Goal: Navigation & Orientation: Find specific page/section

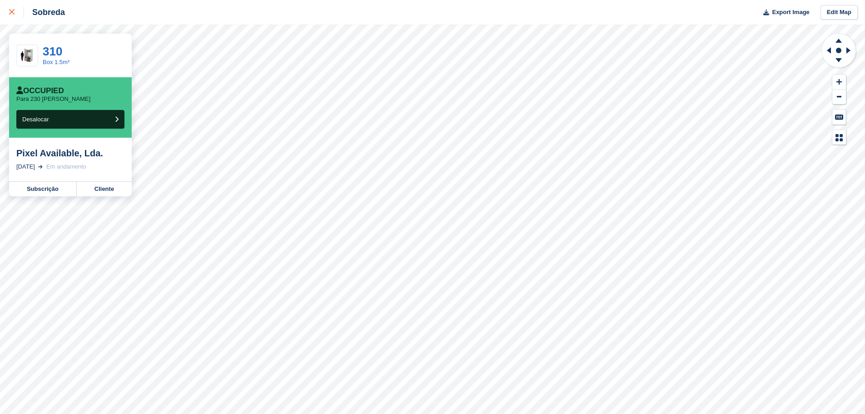
click at [10, 10] on icon at bounding box center [11, 11] width 5 height 5
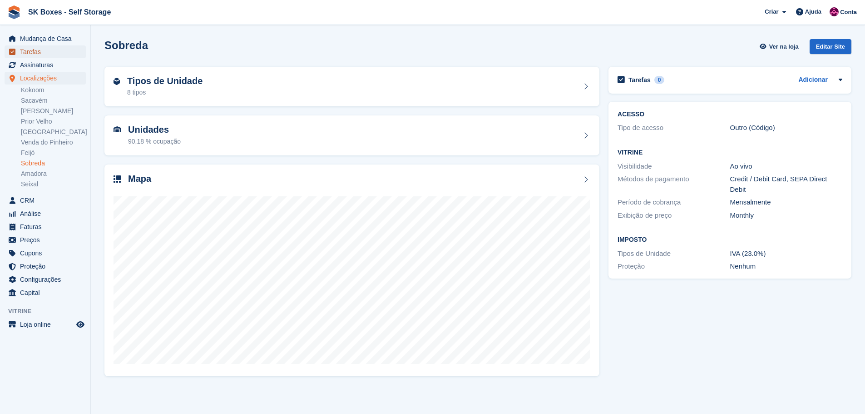
click at [57, 45] on span "Tarefas" at bounding box center [47, 51] width 55 height 13
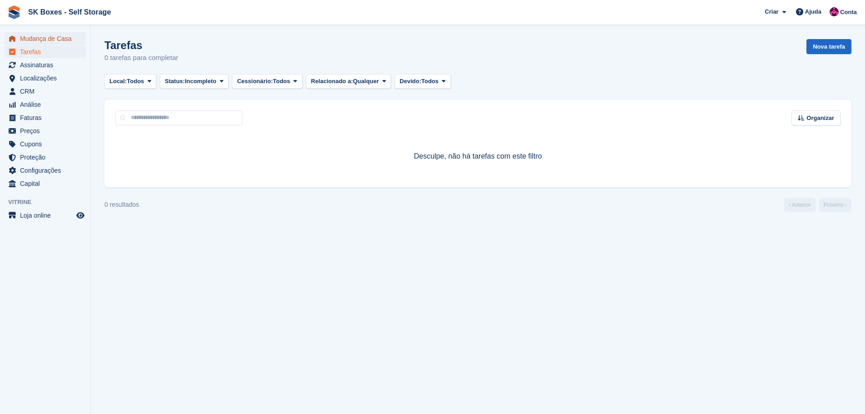
click at [48, 42] on span "Mudança de Casa" at bounding box center [47, 38] width 55 height 13
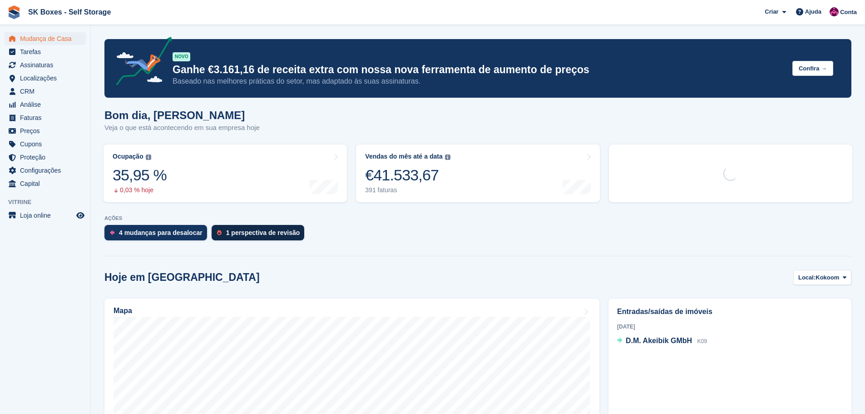
click at [280, 233] on div "1 perspectiva de revisão" at bounding box center [263, 232] width 74 height 7
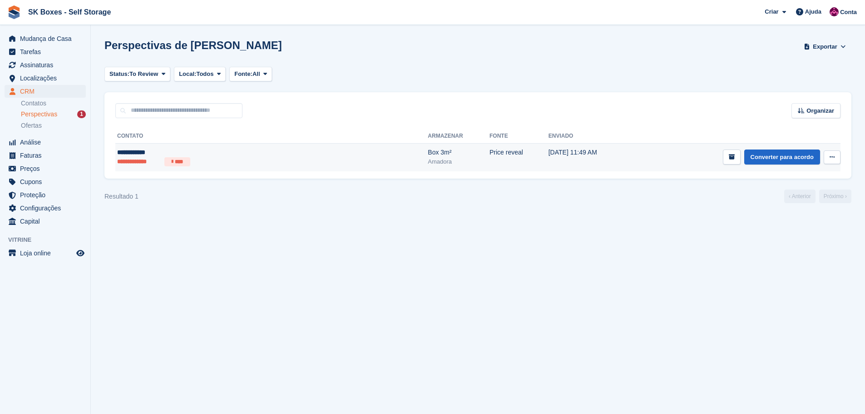
click at [281, 149] on div "**********" at bounding box center [205, 153] width 176 height 10
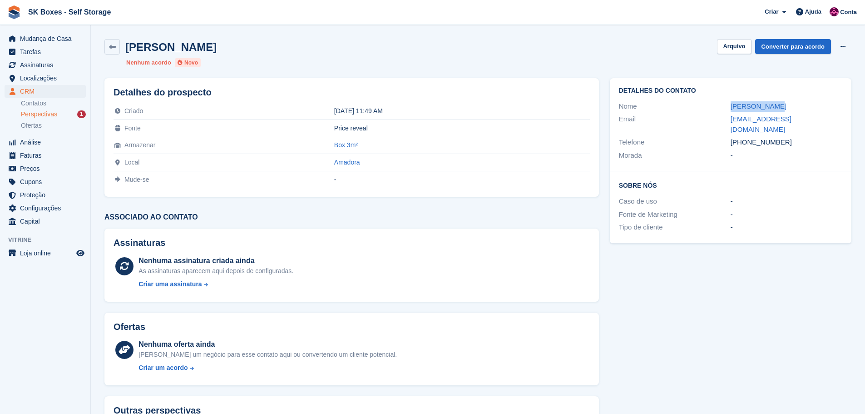
drag, startPoint x: 717, startPoint y: 111, endPoint x: 781, endPoint y: 104, distance: 63.9
click at [781, 104] on div "Nome Paulo Santos" at bounding box center [731, 106] width 224 height 13
copy div "Paulo Santos"
drag, startPoint x: 717, startPoint y: 115, endPoint x: 813, endPoint y: 123, distance: 96.2
click at [813, 123] on div "Email paulo13@live.com.pt" at bounding box center [731, 124] width 224 height 23
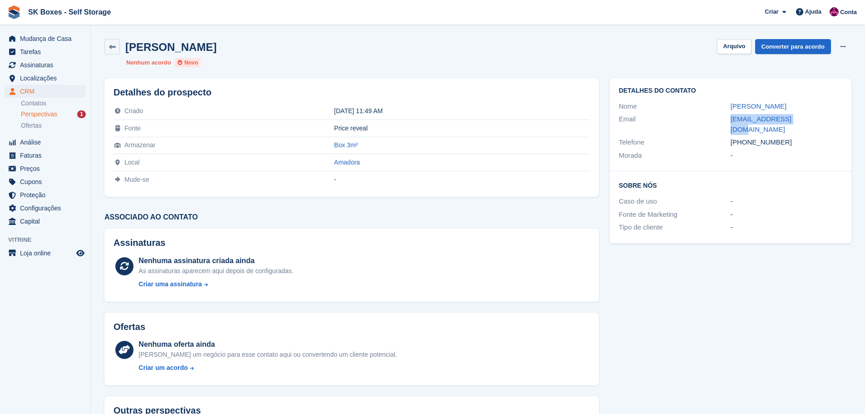
copy div "paulo13@live.com.pt"
drag, startPoint x: 787, startPoint y: 135, endPoint x: 748, endPoint y: 134, distance: 39.5
click at [748, 137] on div "+351926824310" at bounding box center [787, 142] width 112 height 10
copy div "926824310"
click at [746, 46] on button "Arquivo" at bounding box center [734, 46] width 34 height 15
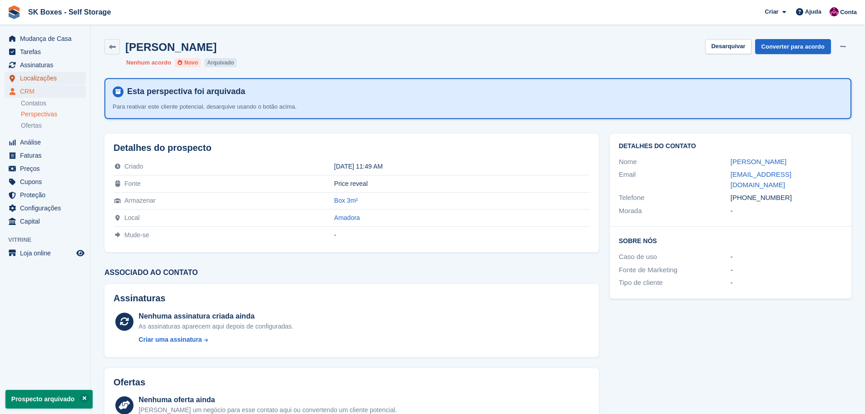
click at [51, 72] on span "Localizações" at bounding box center [47, 78] width 55 height 13
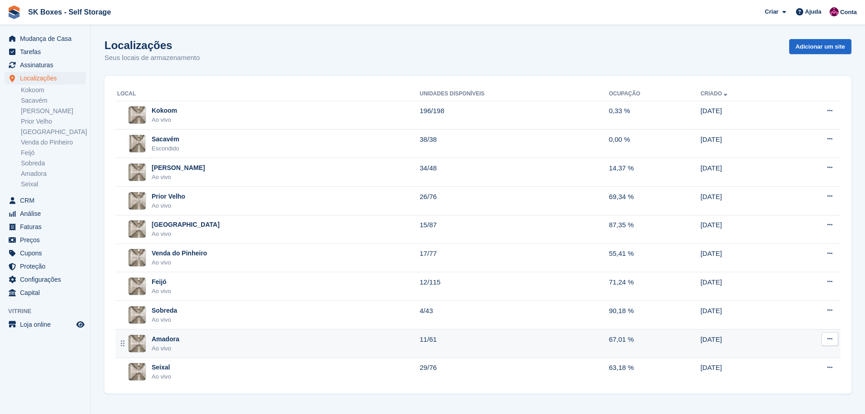
click at [216, 345] on div "Amadora Ao vivo" at bounding box center [268, 343] width 303 height 19
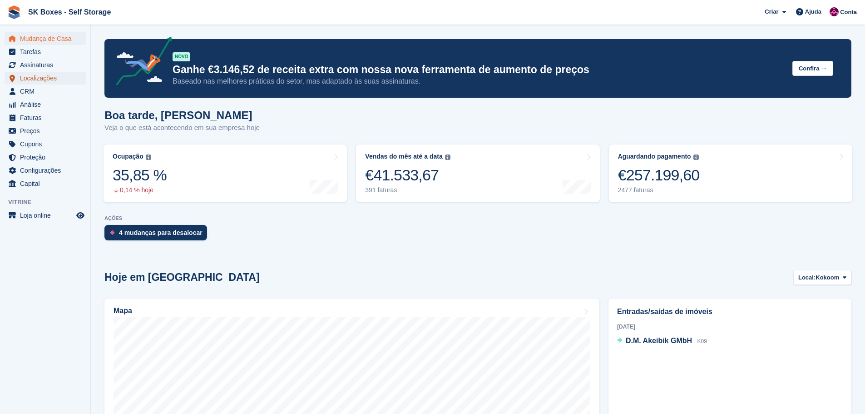
click at [39, 83] on span "Localizações" at bounding box center [47, 78] width 55 height 13
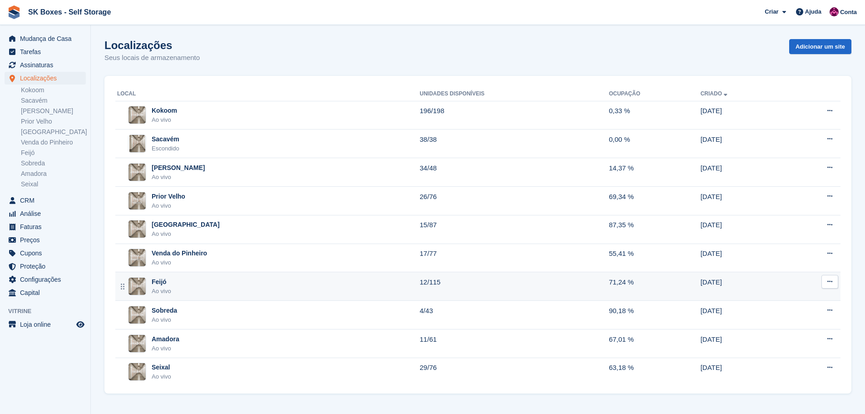
click at [204, 289] on div "Feijó Ao vivo" at bounding box center [268, 286] width 303 height 19
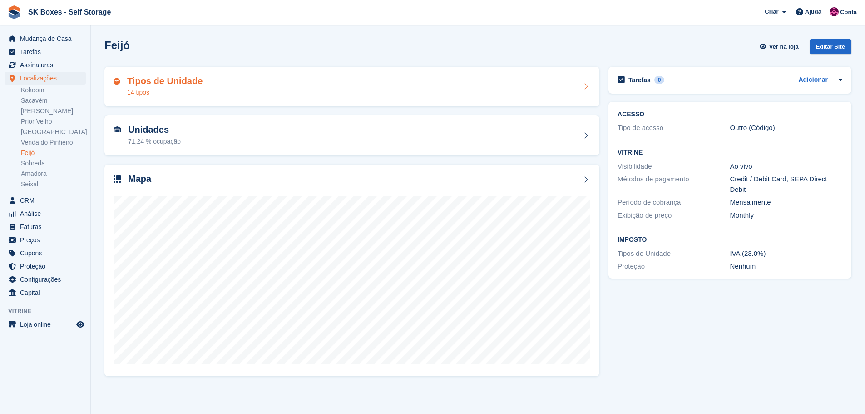
click at [262, 75] on div "Tipos de Unidade 14 tipos" at bounding box center [351, 87] width 495 height 40
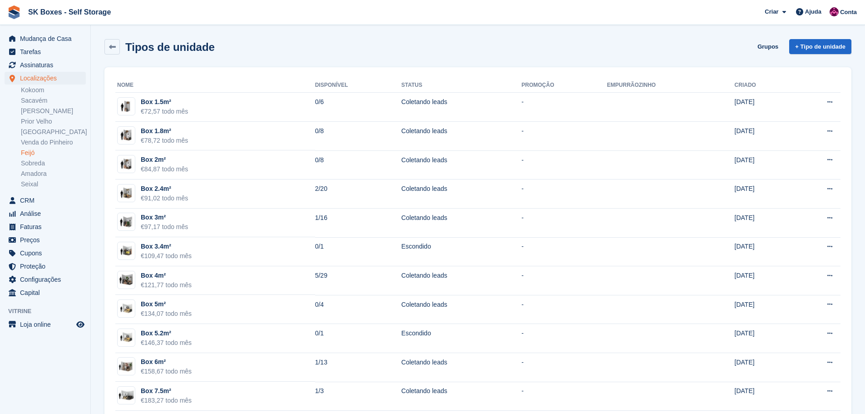
click at [29, 189] on div "Localizações Localizações Localizações Kokoom Sacavém Amadora II [GEOGRAPHIC_DA…" at bounding box center [45, 133] width 90 height 122
click at [32, 184] on link "Seixal" at bounding box center [53, 184] width 65 height 9
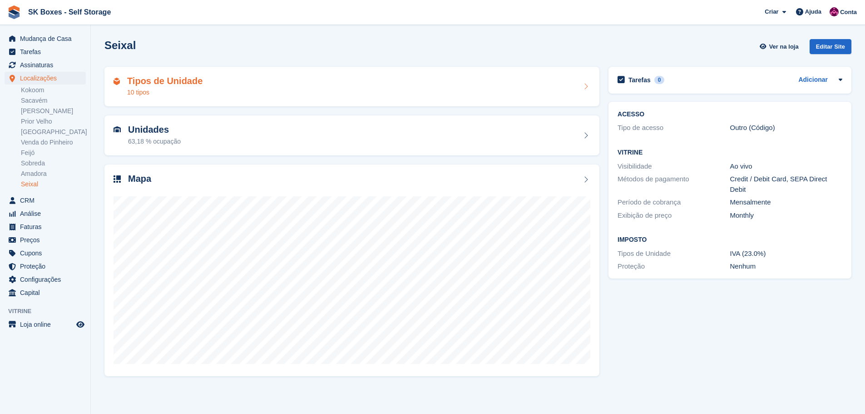
click at [272, 82] on div "Tipos de Unidade 10 tipos" at bounding box center [352, 87] width 477 height 22
